Goal: Check status: Check status

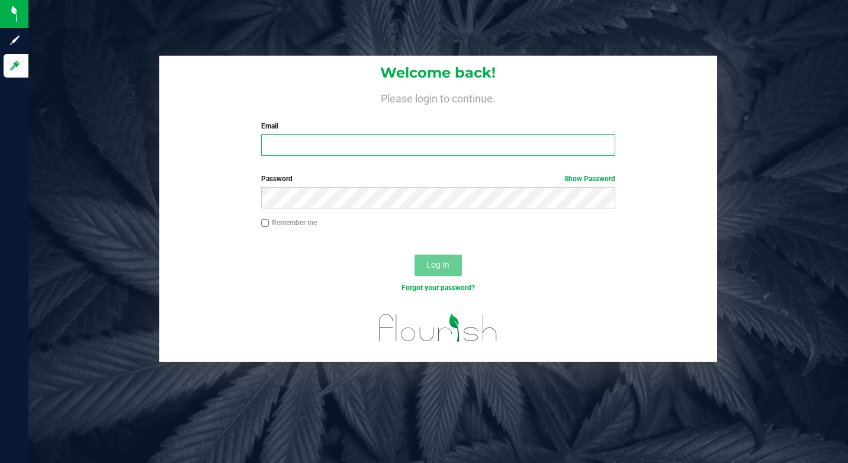
type input "[EMAIL_ADDRESS][DOMAIN_NAME]"
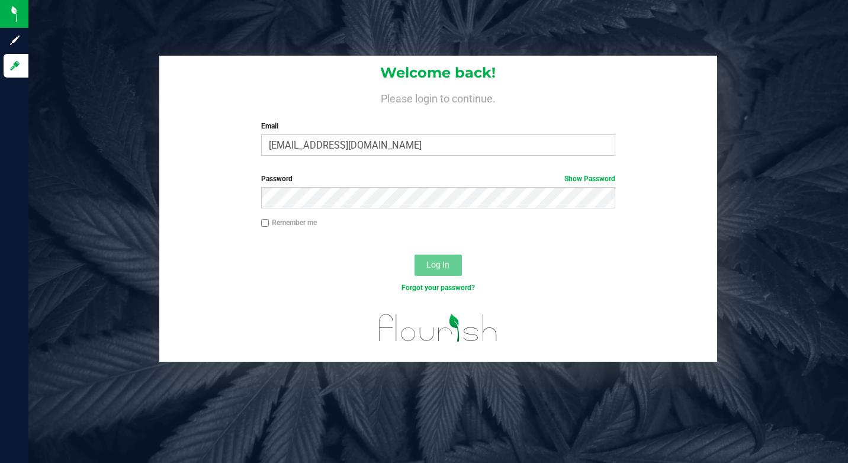
click at [284, 223] on label "Remember me" at bounding box center [289, 222] width 56 height 11
click at [269, 223] on input "Remember me" at bounding box center [265, 223] width 8 height 8
checkbox input "true"
click at [423, 260] on button "Log In" at bounding box center [438, 265] width 47 height 21
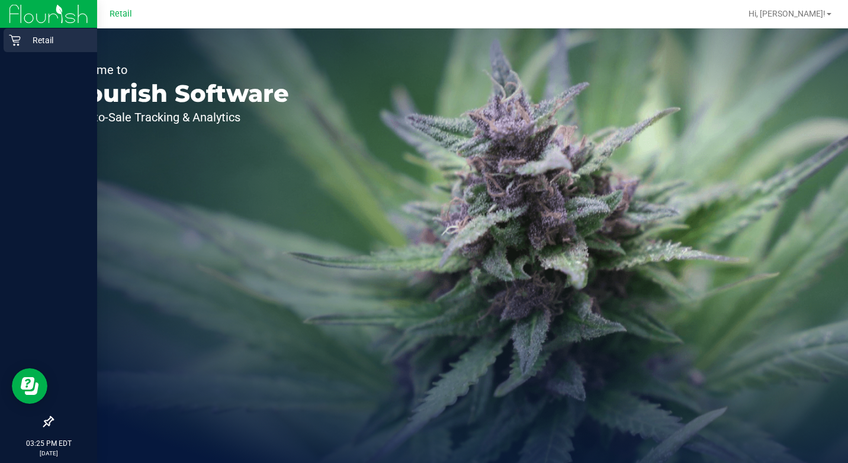
click at [7, 36] on div "Retail" at bounding box center [51, 40] width 94 height 24
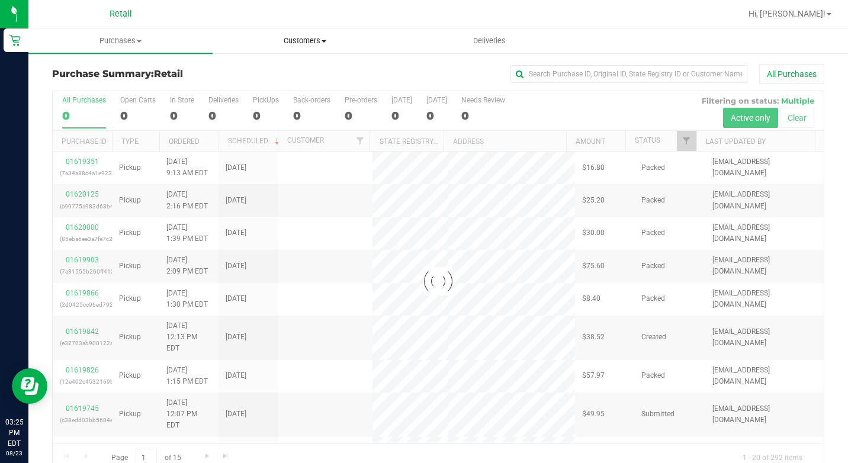
click at [322, 40] on span "Customers" at bounding box center [304, 41] width 183 height 11
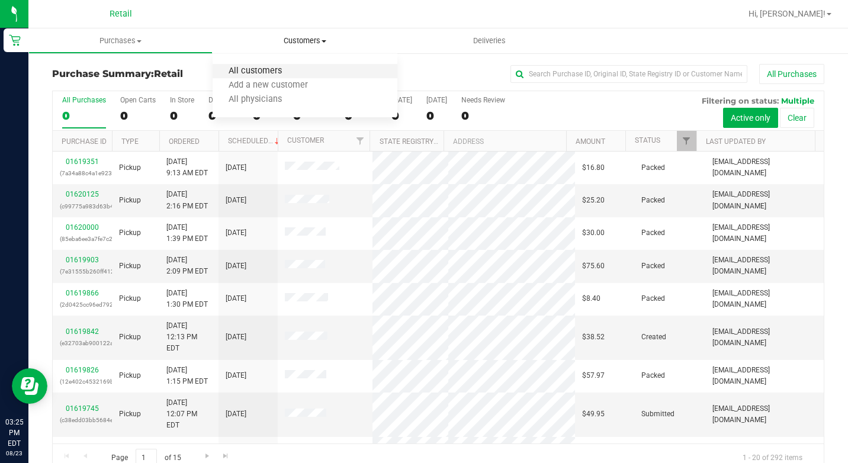
click at [284, 66] on span "All customers" at bounding box center [255, 71] width 85 height 10
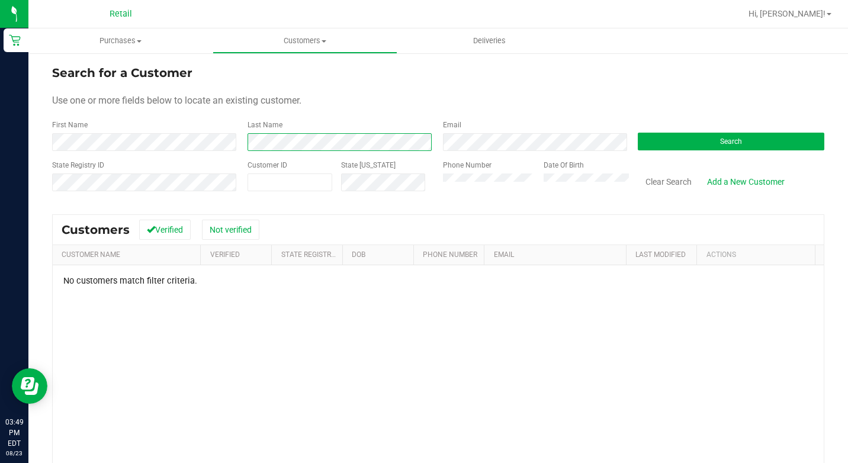
click at [189, 138] on div "First Name Last Name Email Search" at bounding box center [438, 135] width 772 height 31
click at [290, 35] on uib-tab-heading "Customers All customers Add a new customer All physicians" at bounding box center [304, 41] width 183 height 24
click at [248, 72] on span "All customers" at bounding box center [255, 71] width 85 height 10
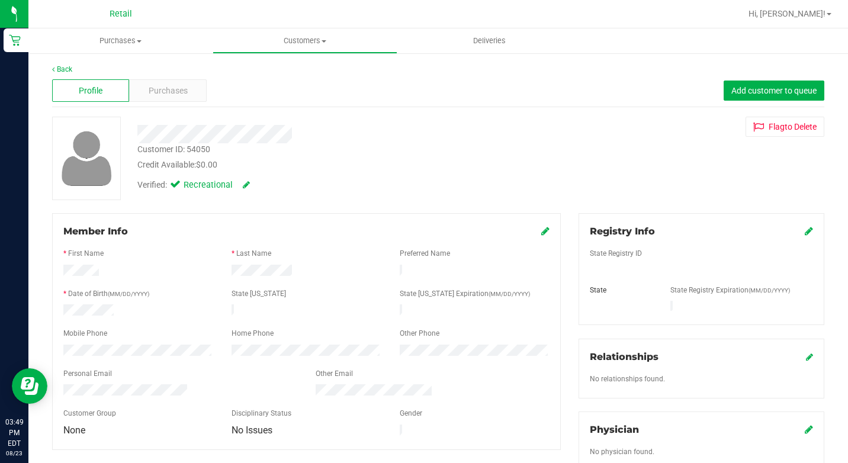
click at [104, 90] on div "Profile" at bounding box center [90, 90] width 77 height 23
click at [294, 46] on uib-tab-heading "Customers All customers Add a new customer All physicians" at bounding box center [304, 41] width 183 height 24
click at [252, 74] on span "All customers" at bounding box center [255, 71] width 85 height 10
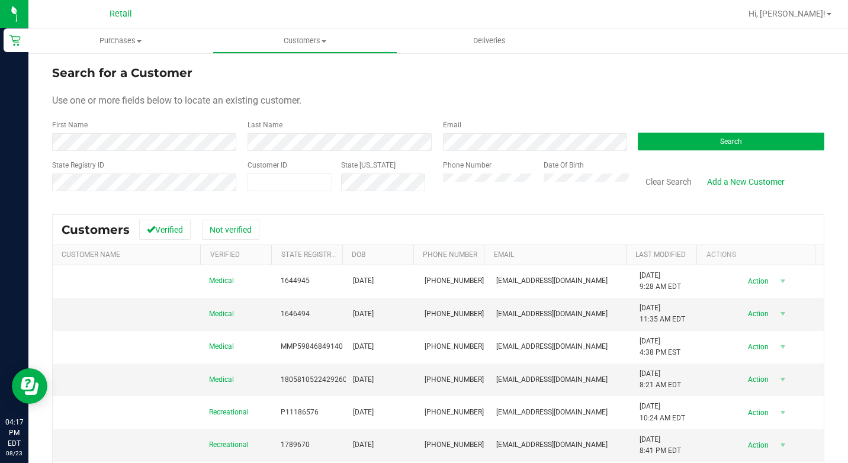
click at [120, 152] on form "Search for a Customer Use one or more fields below to locate an existing custom…" at bounding box center [438, 133] width 772 height 138
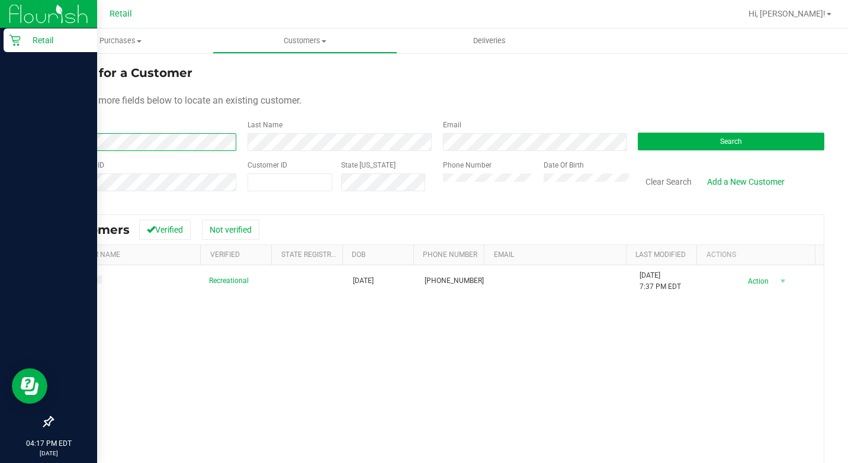
click at [0, 81] on html "Retail 04:17 PM EDT [DATE] 08/23 Retail Hi, [PERSON_NAME]! Purchases Summary of…" at bounding box center [424, 231] width 848 height 463
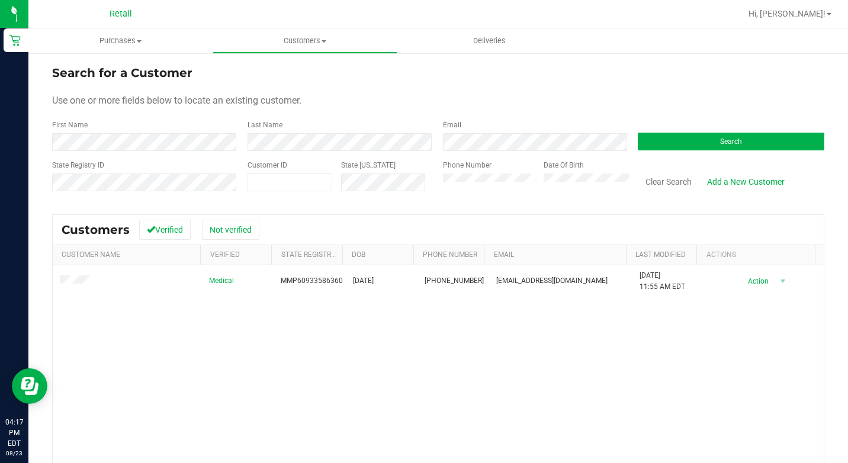
click at [175, 365] on div "Medical MMP60933586360 [DATE] (401) 447-1490 [EMAIL_ADDRESS][DOMAIN_NAME] [DATE…" at bounding box center [438, 411] width 771 height 292
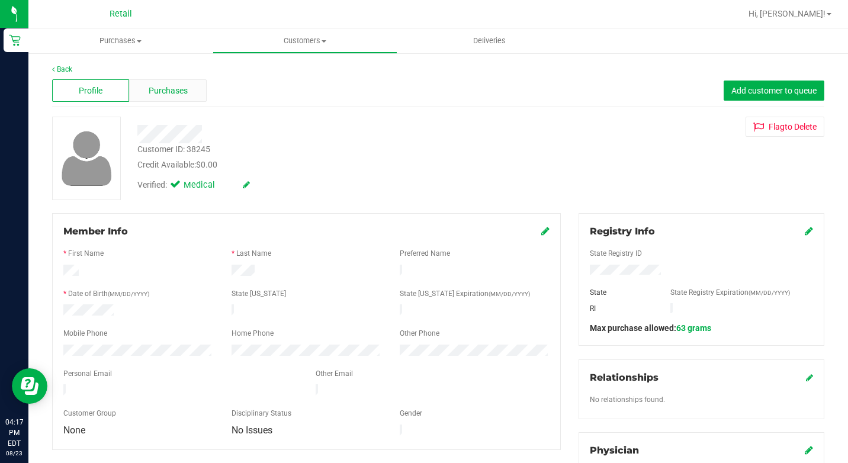
click at [135, 84] on div "Purchases" at bounding box center [167, 90] width 77 height 23
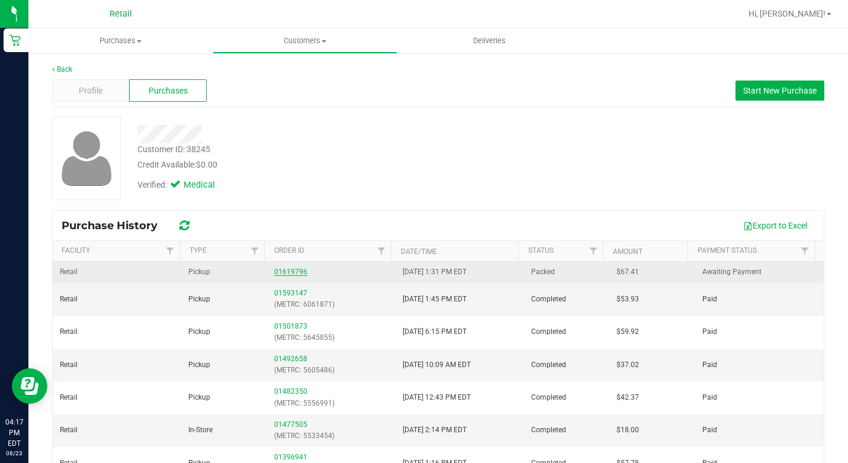
click at [285, 269] on link "01619796" at bounding box center [290, 272] width 33 height 8
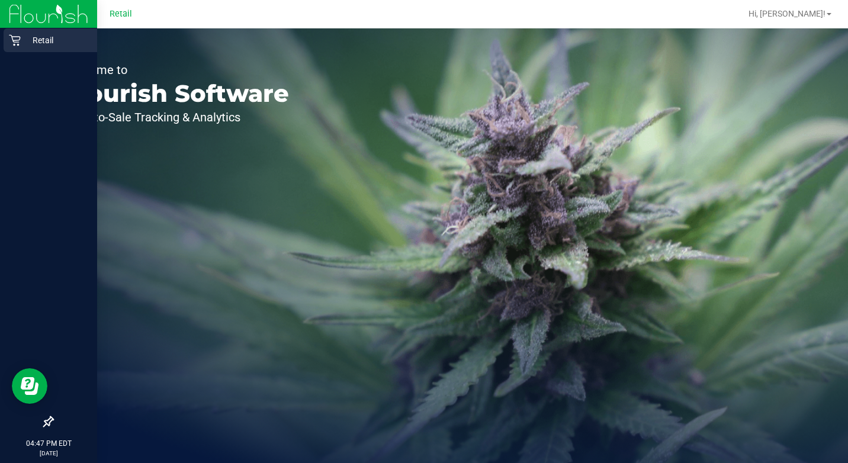
drag, startPoint x: 42, startPoint y: 42, endPoint x: 50, endPoint y: 42, distance: 8.3
click at [42, 42] on p "Retail" at bounding box center [56, 40] width 71 height 14
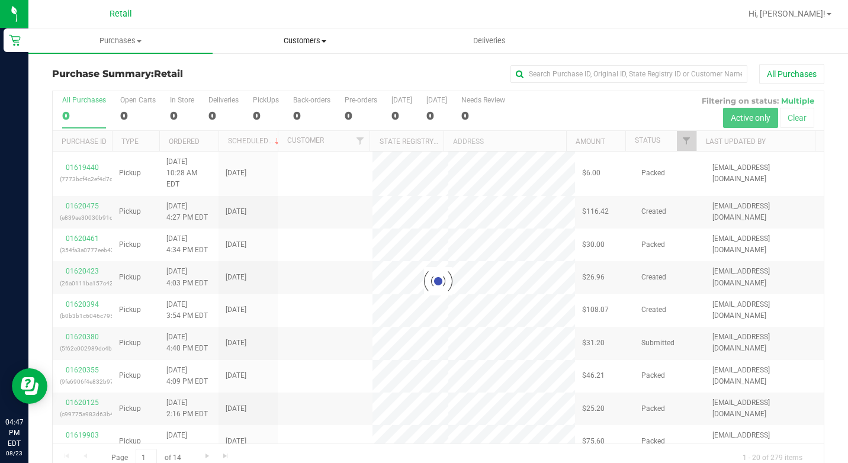
click at [296, 41] on span "Customers" at bounding box center [304, 41] width 183 height 11
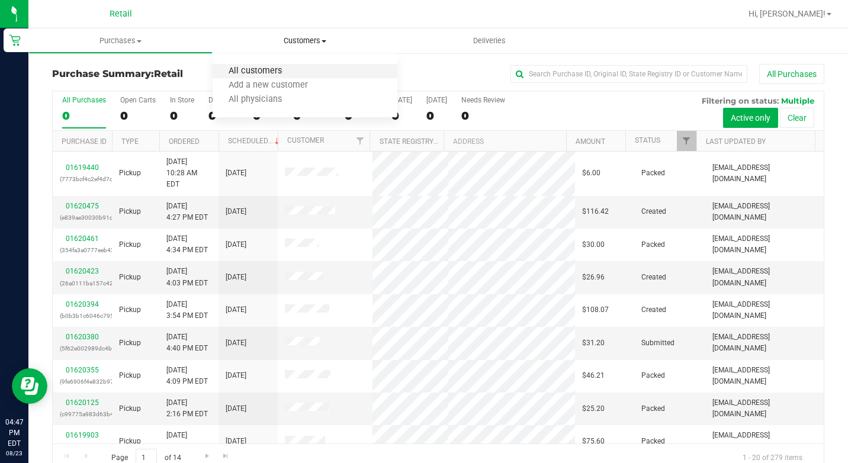
click at [283, 69] on span "All customers" at bounding box center [255, 71] width 85 height 10
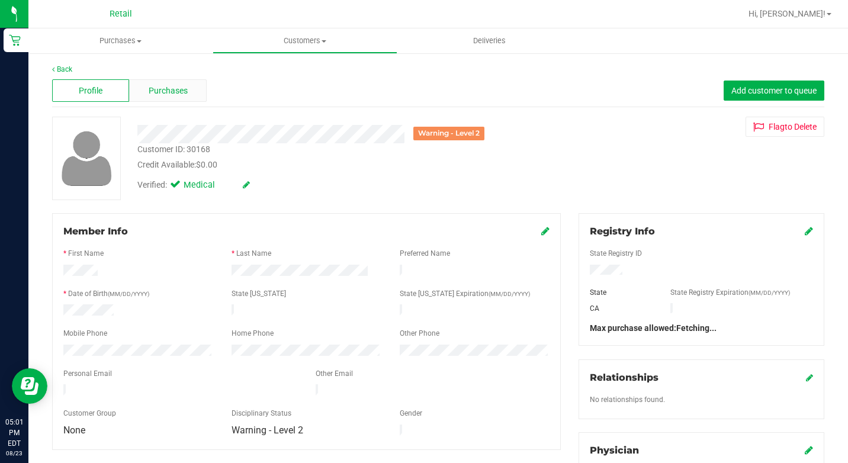
click at [191, 97] on div "Purchases" at bounding box center [167, 90] width 77 height 23
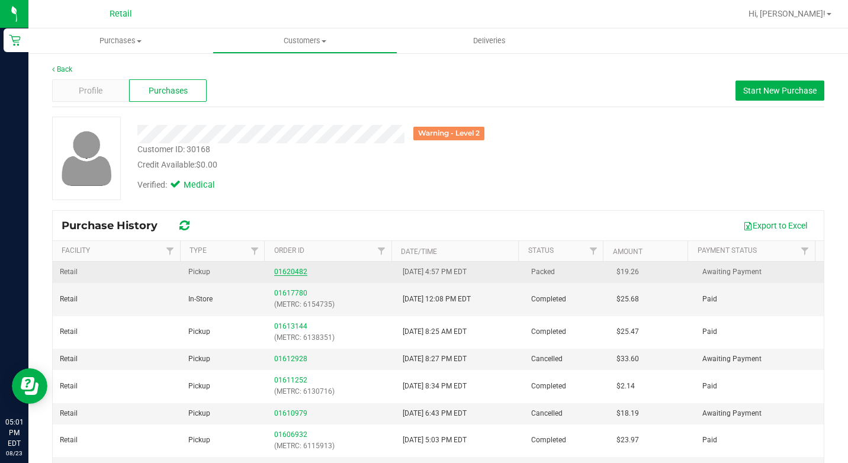
click at [296, 271] on link "01620482" at bounding box center [290, 272] width 33 height 8
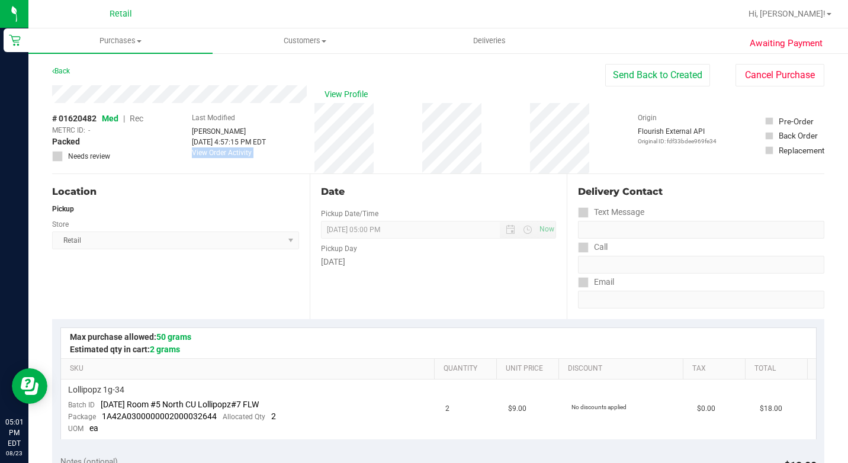
drag, startPoint x: 230, startPoint y: 142, endPoint x: 307, endPoint y: 150, distance: 77.4
click at [307, 150] on div "# 01620482 Med | Rec METRC ID: - Packed Needs review Last Modified [PERSON_NAME…" at bounding box center [438, 138] width 772 height 70
drag, startPoint x: 307, startPoint y: 150, endPoint x: 285, endPoint y: 166, distance: 26.7
click at [285, 166] on div "# 01620482 Med | Rec METRC ID: - Packed Needs review Last Modified [PERSON_NAME…" at bounding box center [438, 138] width 772 height 70
